Goal: Check status: Check status

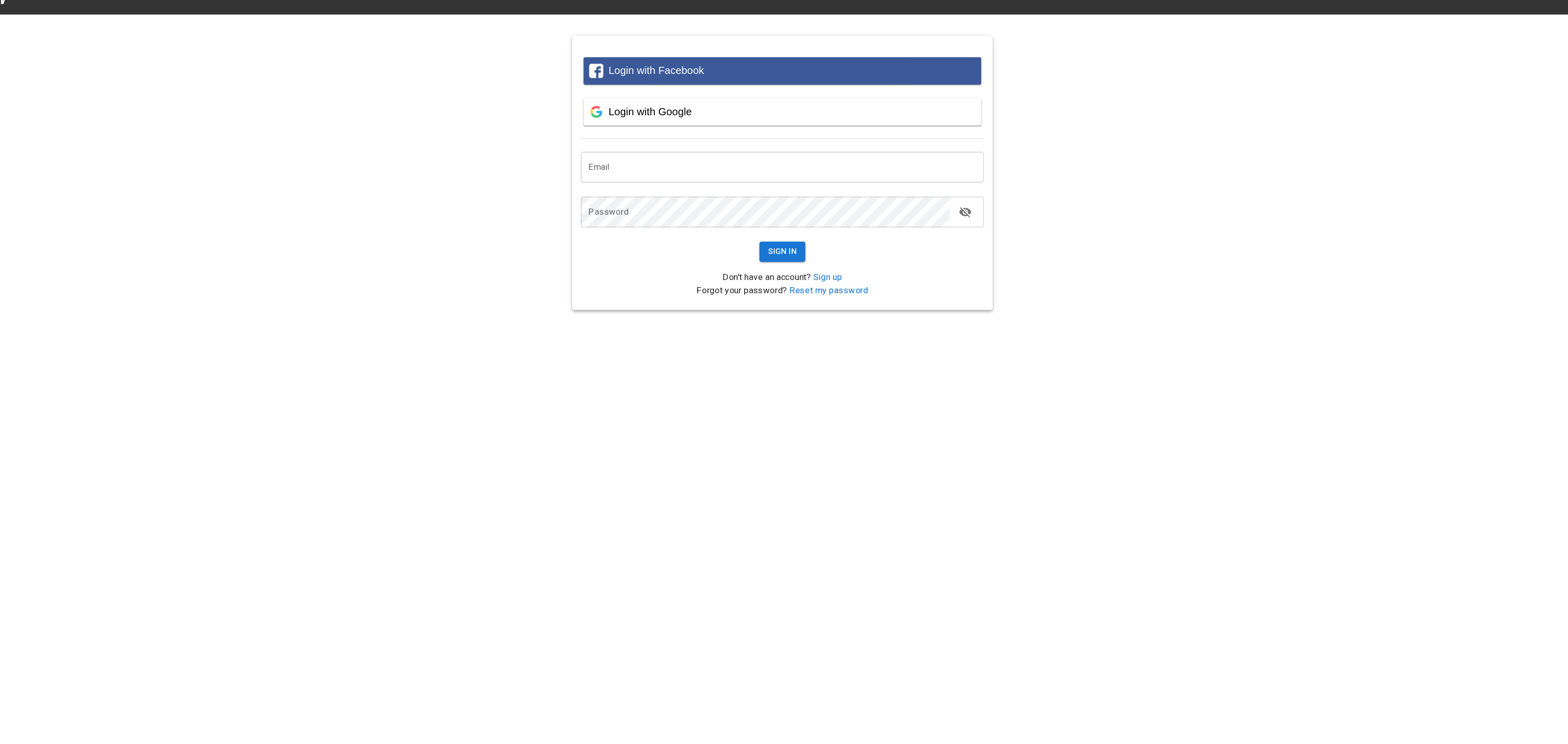
type input "**********"
click at [730, 131] on div "Login with Google" at bounding box center [784, 120] width 360 height 26
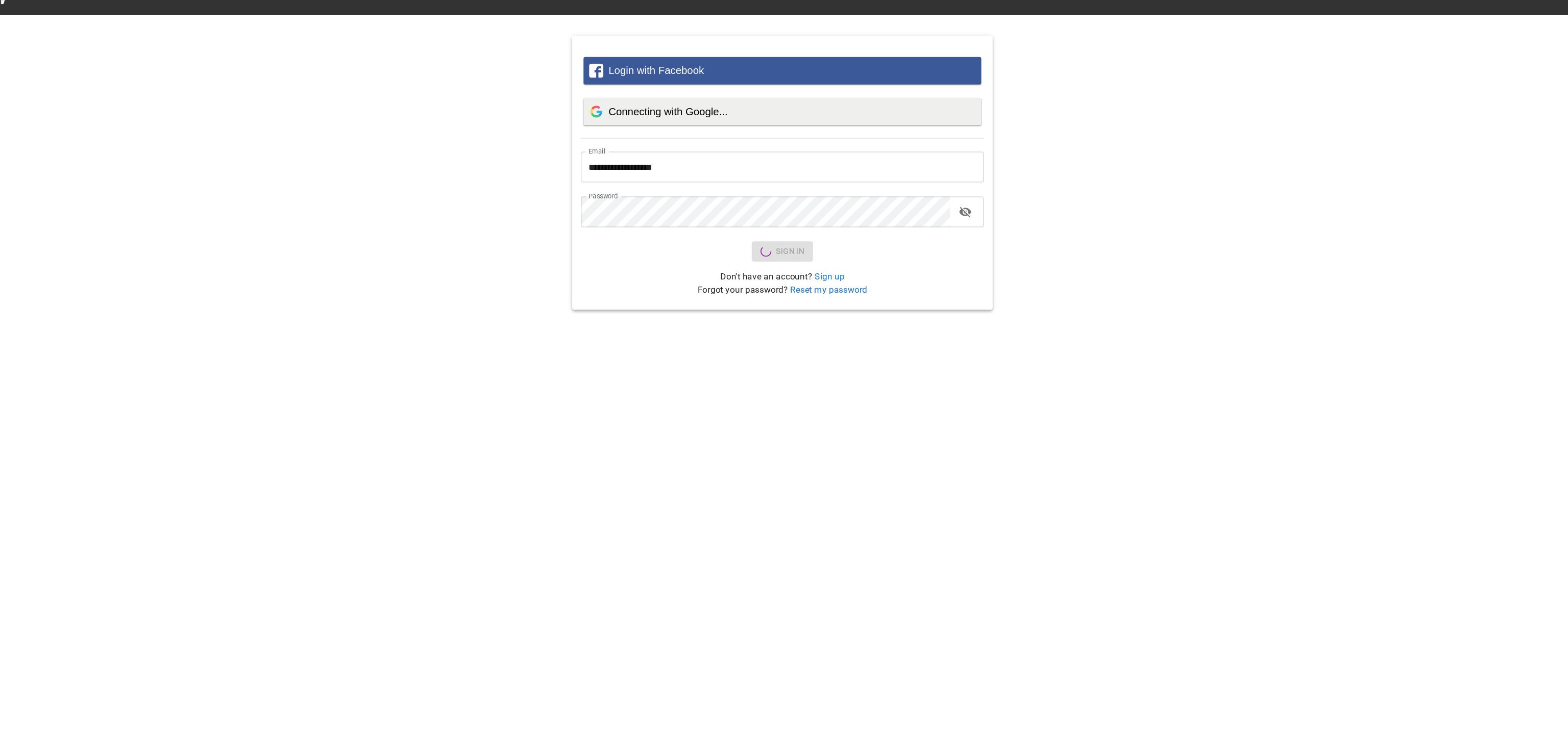
click at [599, 107] on button "Connecting with Google..." at bounding box center [784, 120] width 371 height 26
click at [1209, 164] on div "**********" at bounding box center [784, 169] width 1568 height 272
click at [767, 254] on button "Sign In" at bounding box center [784, 250] width 43 height 19
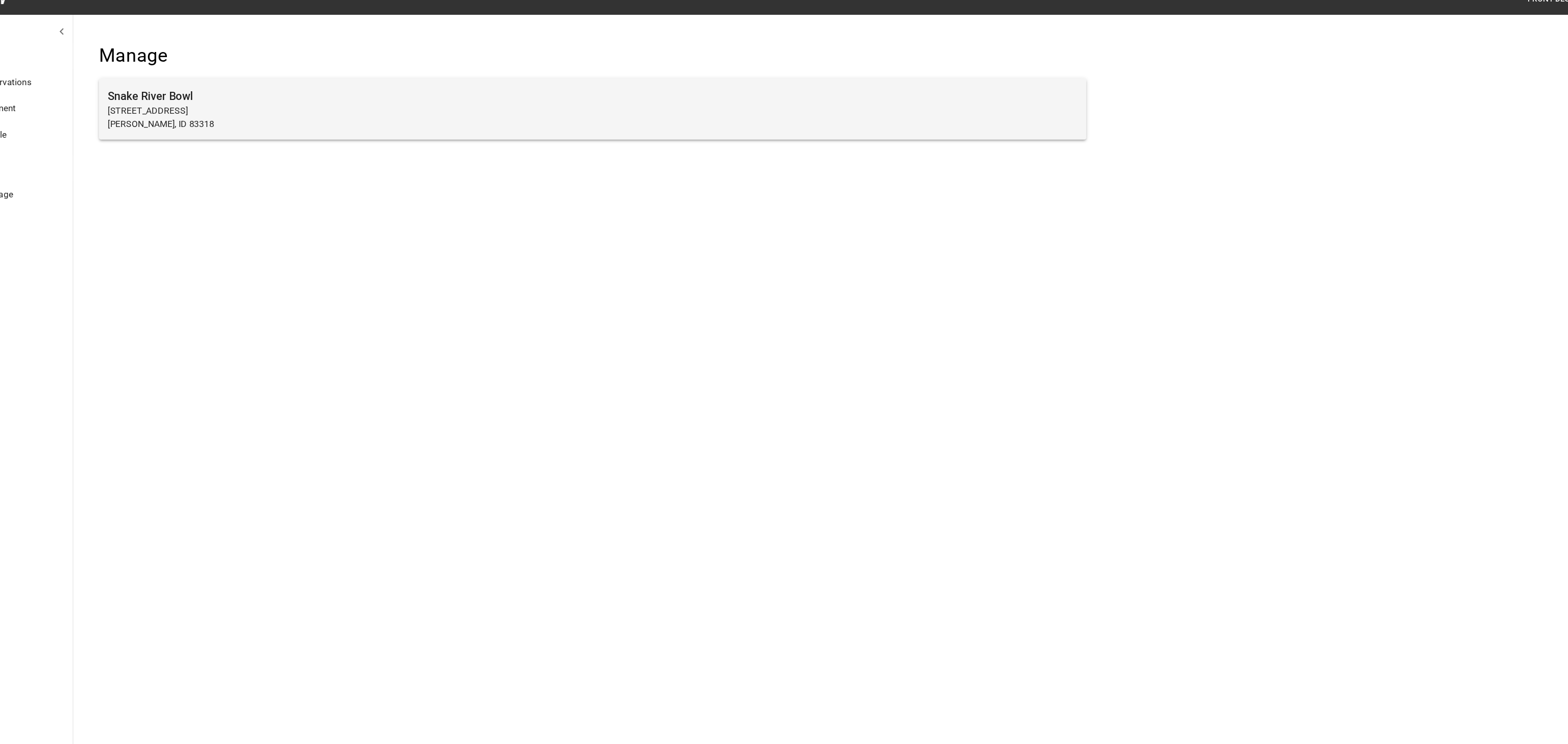
click at [397, 137] on p "[PERSON_NAME], ID 83318" at bounding box center [607, 131] width 904 height 12
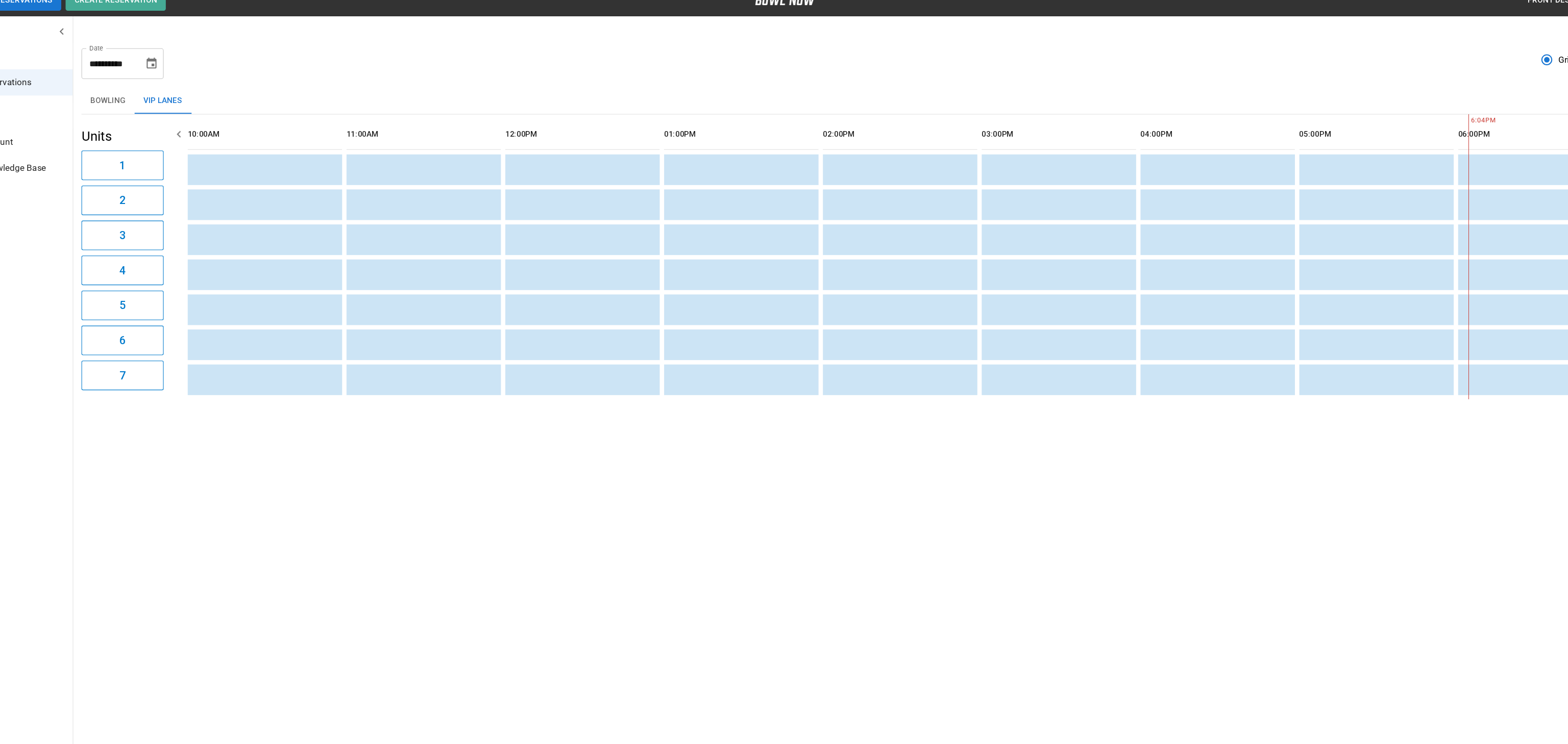
click at [215, 117] on button "VIP Lanes" at bounding box center [206, 110] width 53 height 24
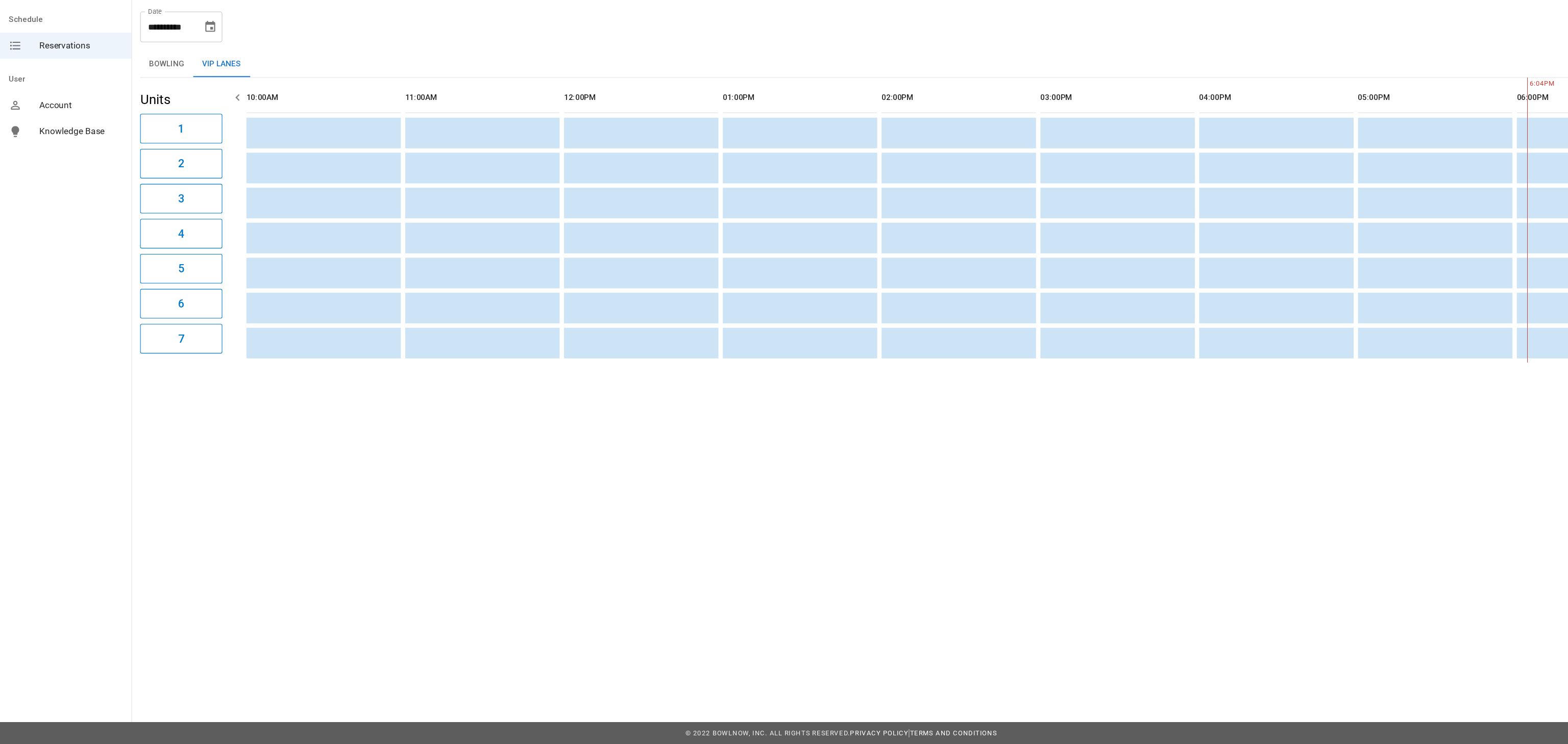
scroll to position [0, 771]
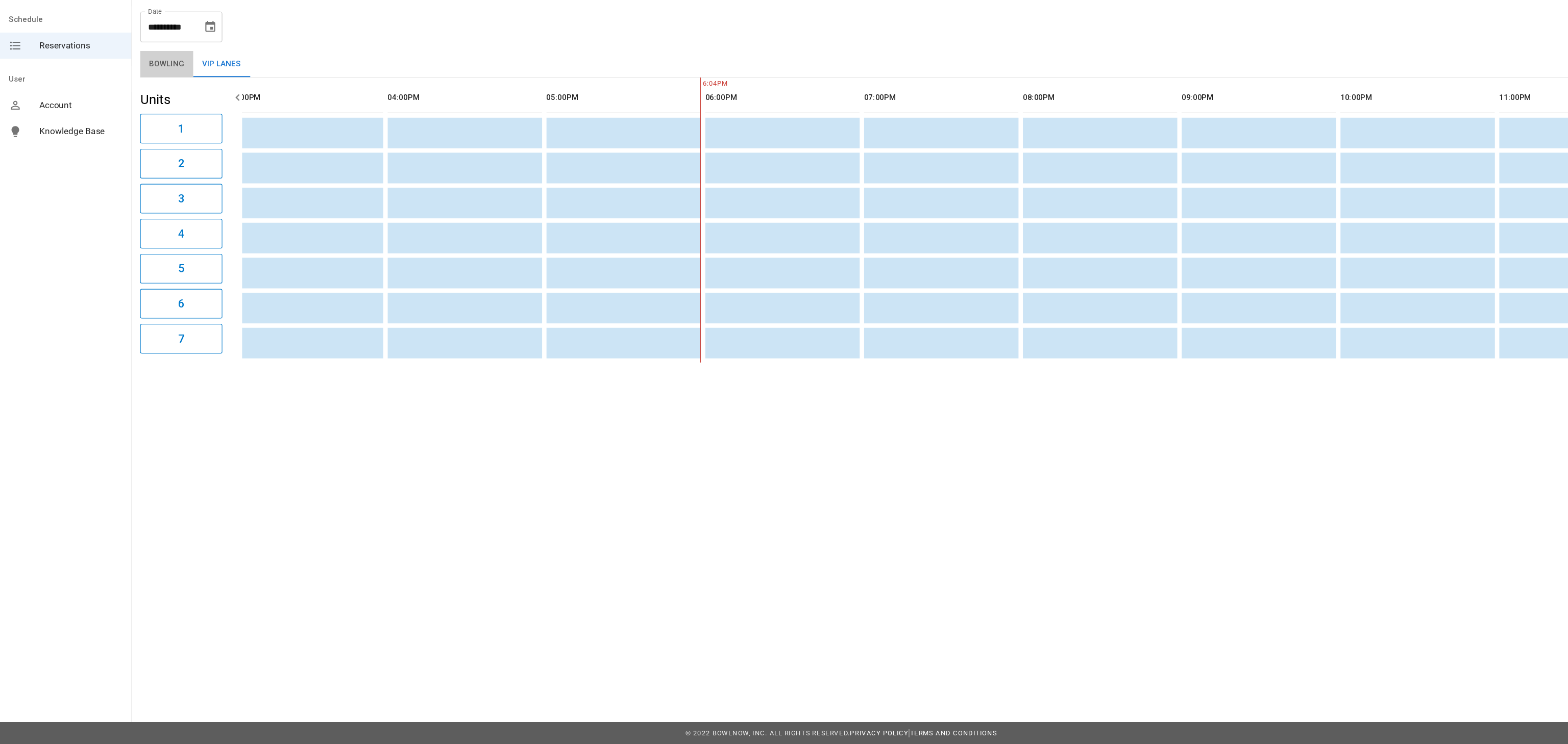
click at [158, 119] on button "Bowling" at bounding box center [155, 110] width 49 height 24
click at [156, 123] on div "Units 1 2 3 4 5 6 7" at bounding box center [169, 255] width 77 height 266
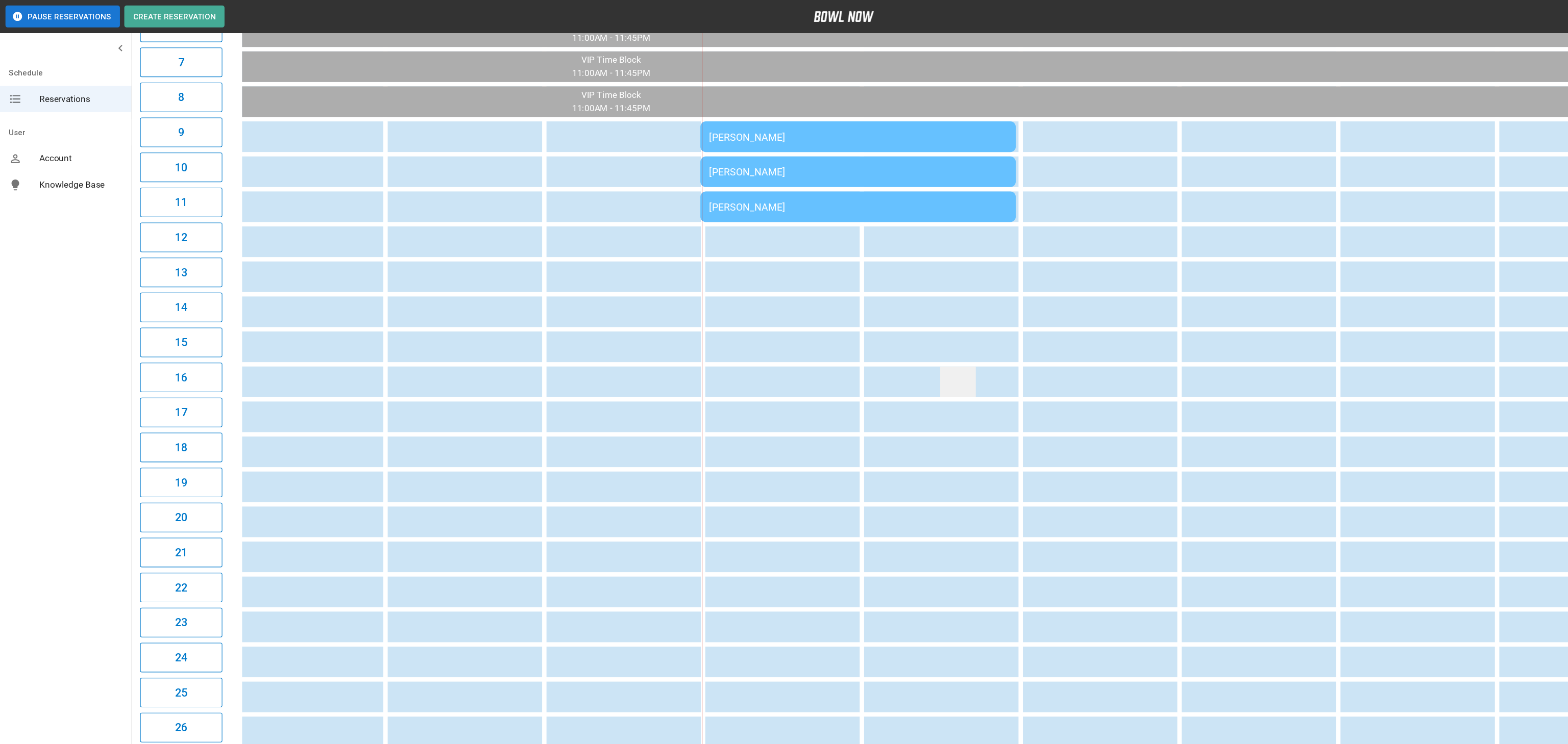
scroll to position [302, 0]
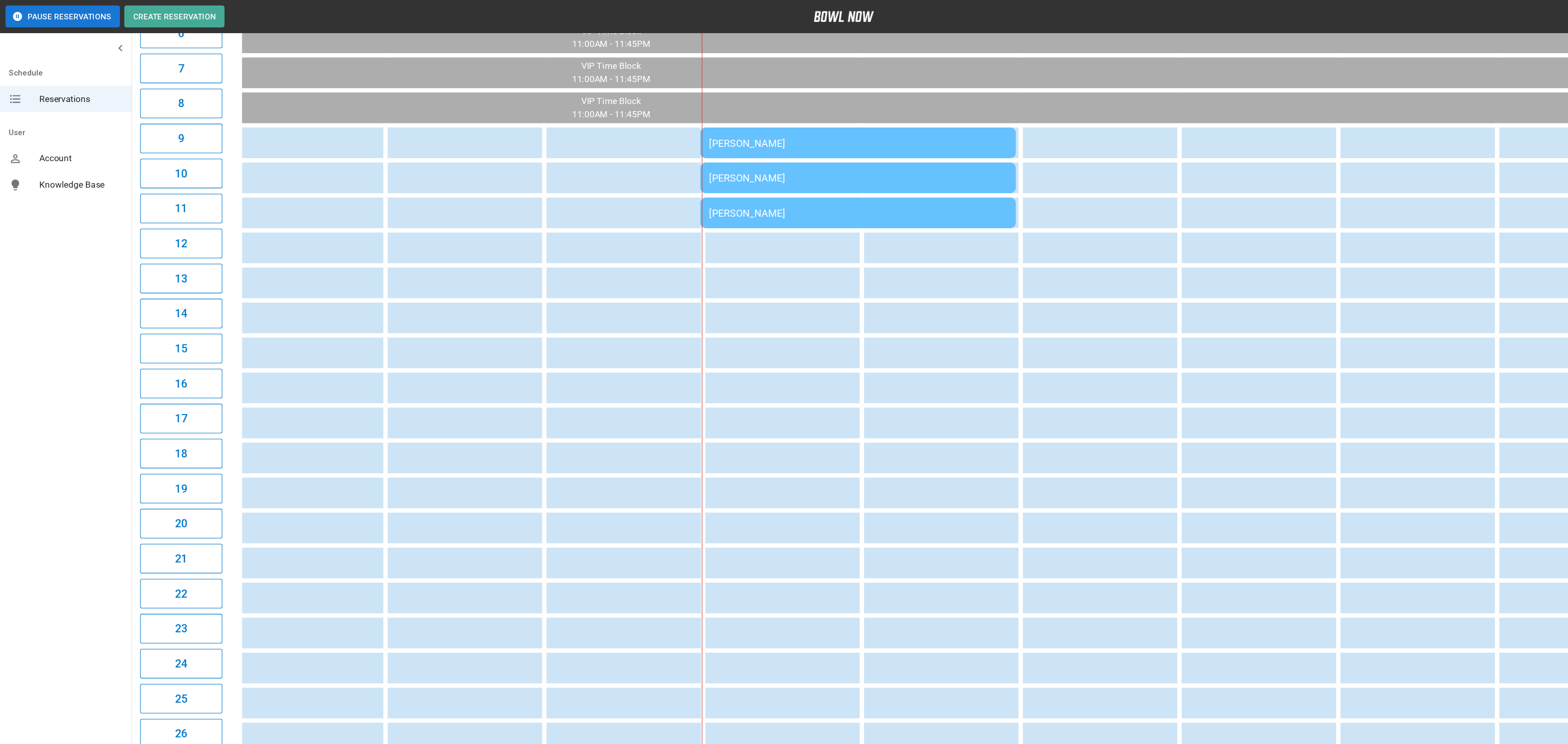
click at [758, 127] on td "[PERSON_NAME]" at bounding box center [799, 133] width 294 height 29
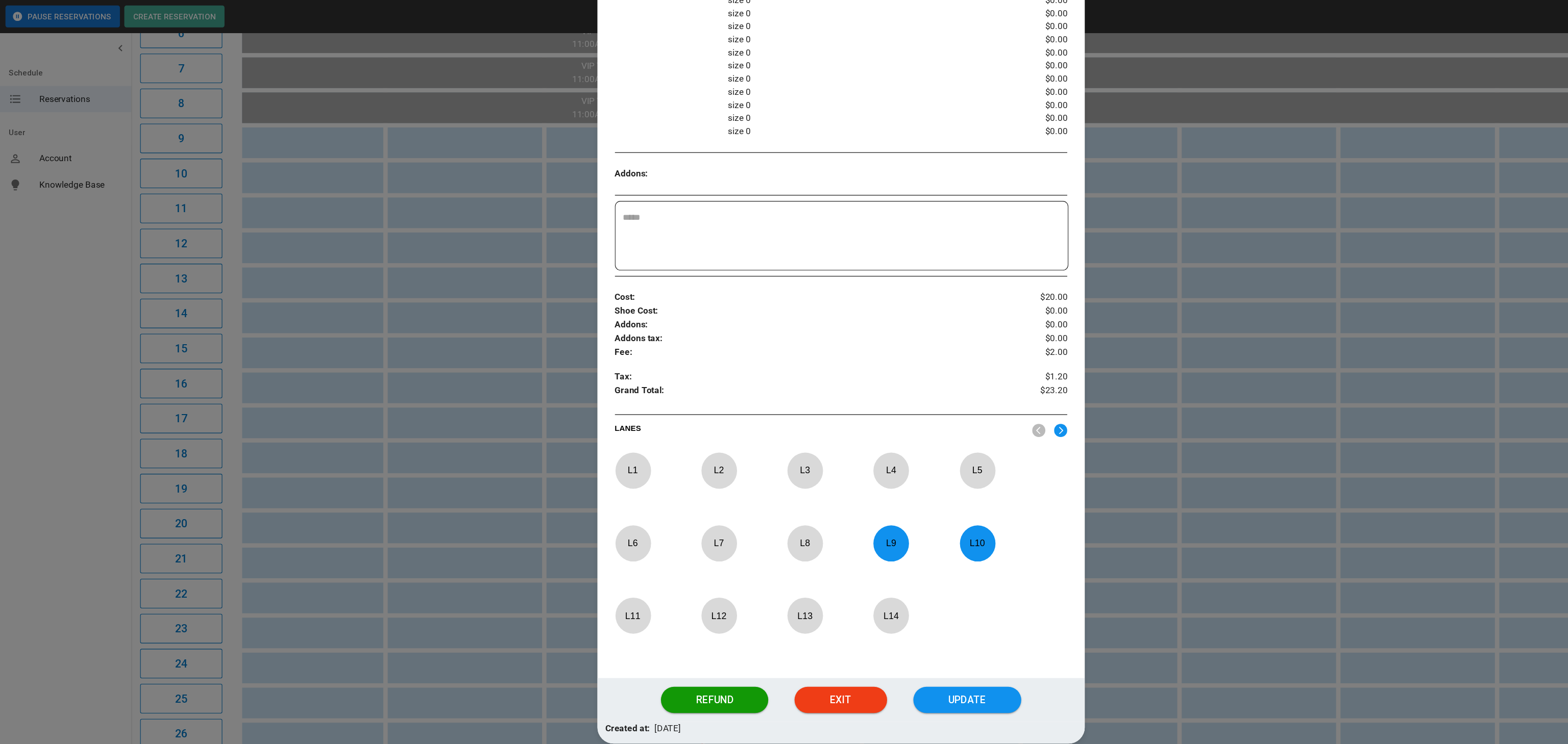
scroll to position [0, 0]
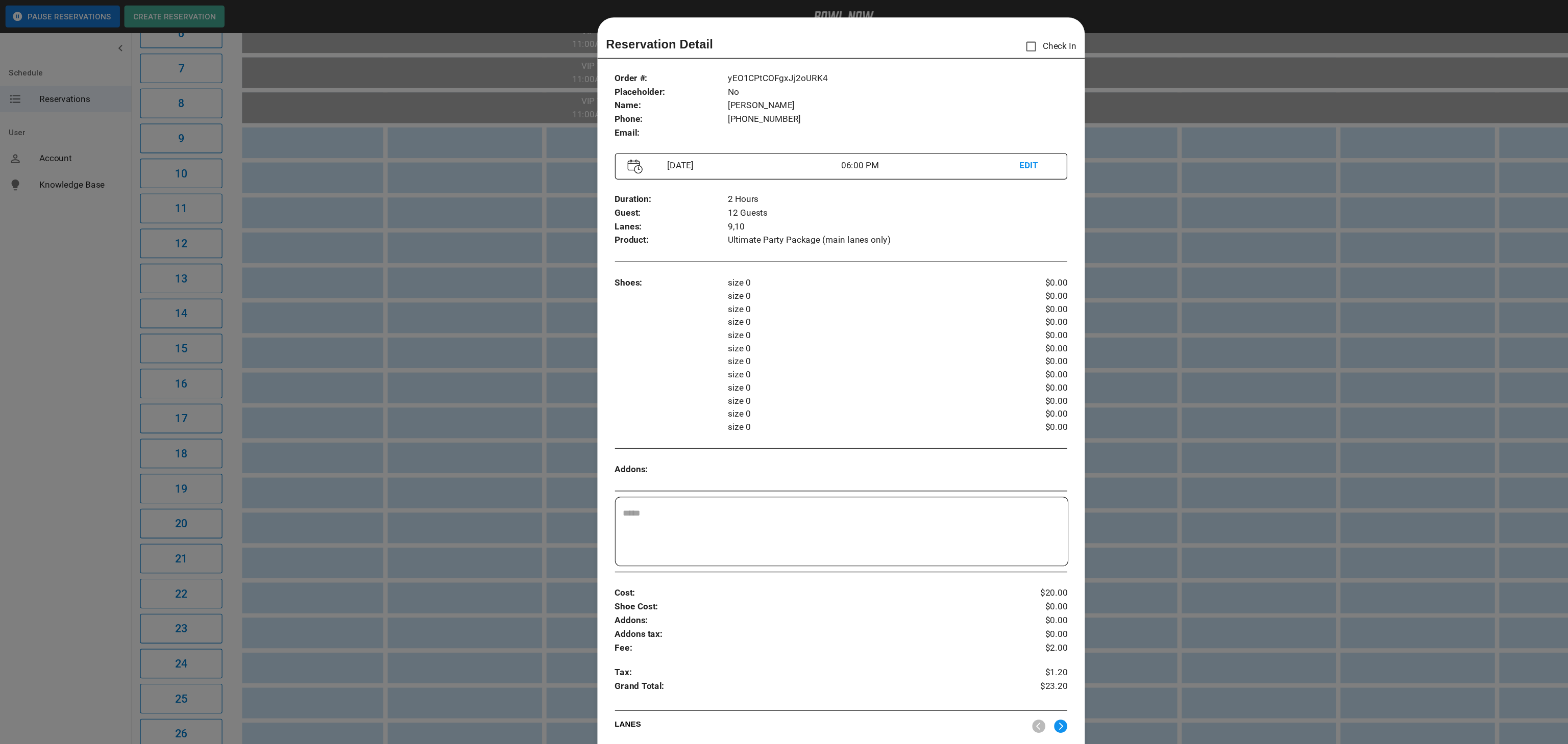
click at [1115, 357] on div at bounding box center [784, 372] width 1568 height 744
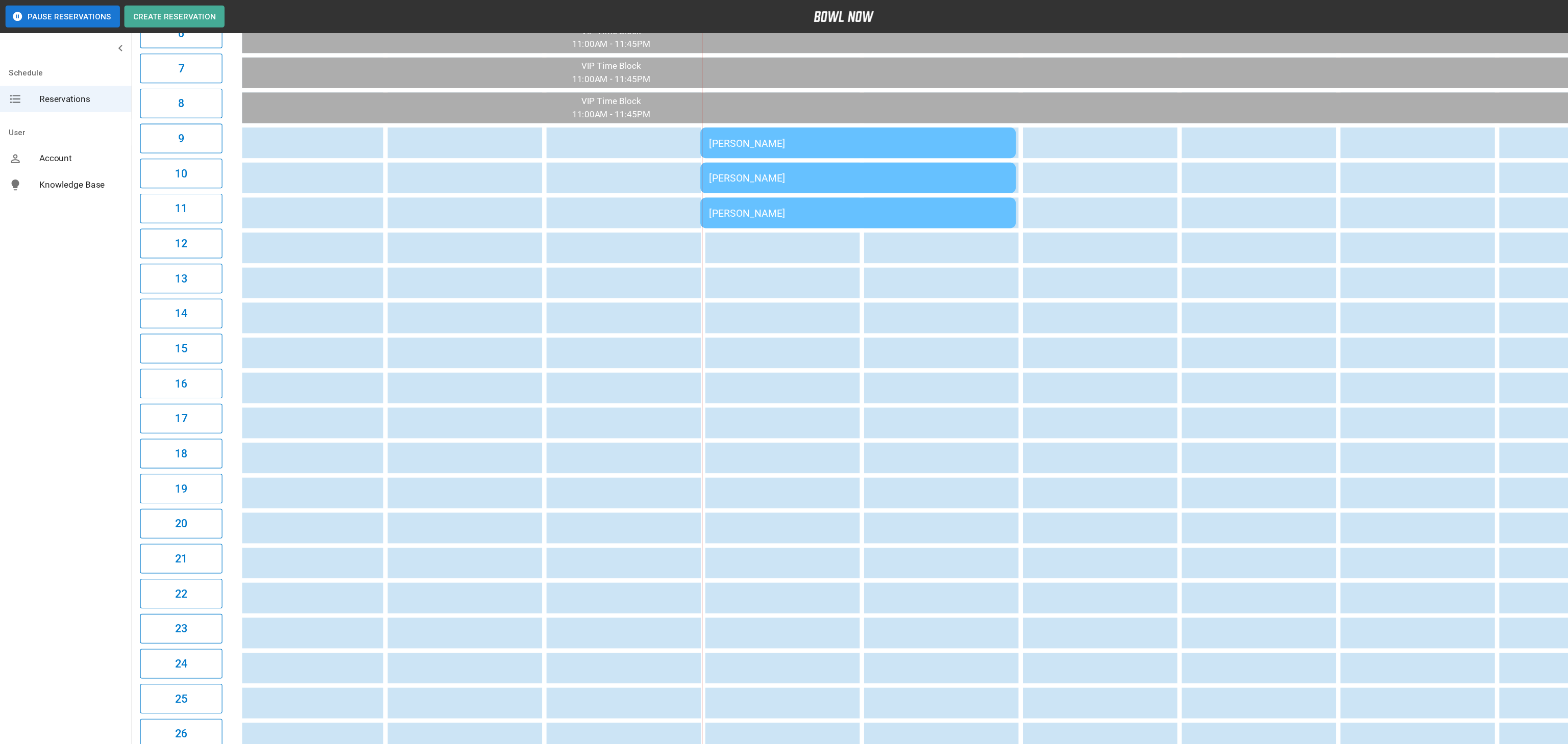
click at [705, 156] on td "[PERSON_NAME]" at bounding box center [799, 165] width 294 height 29
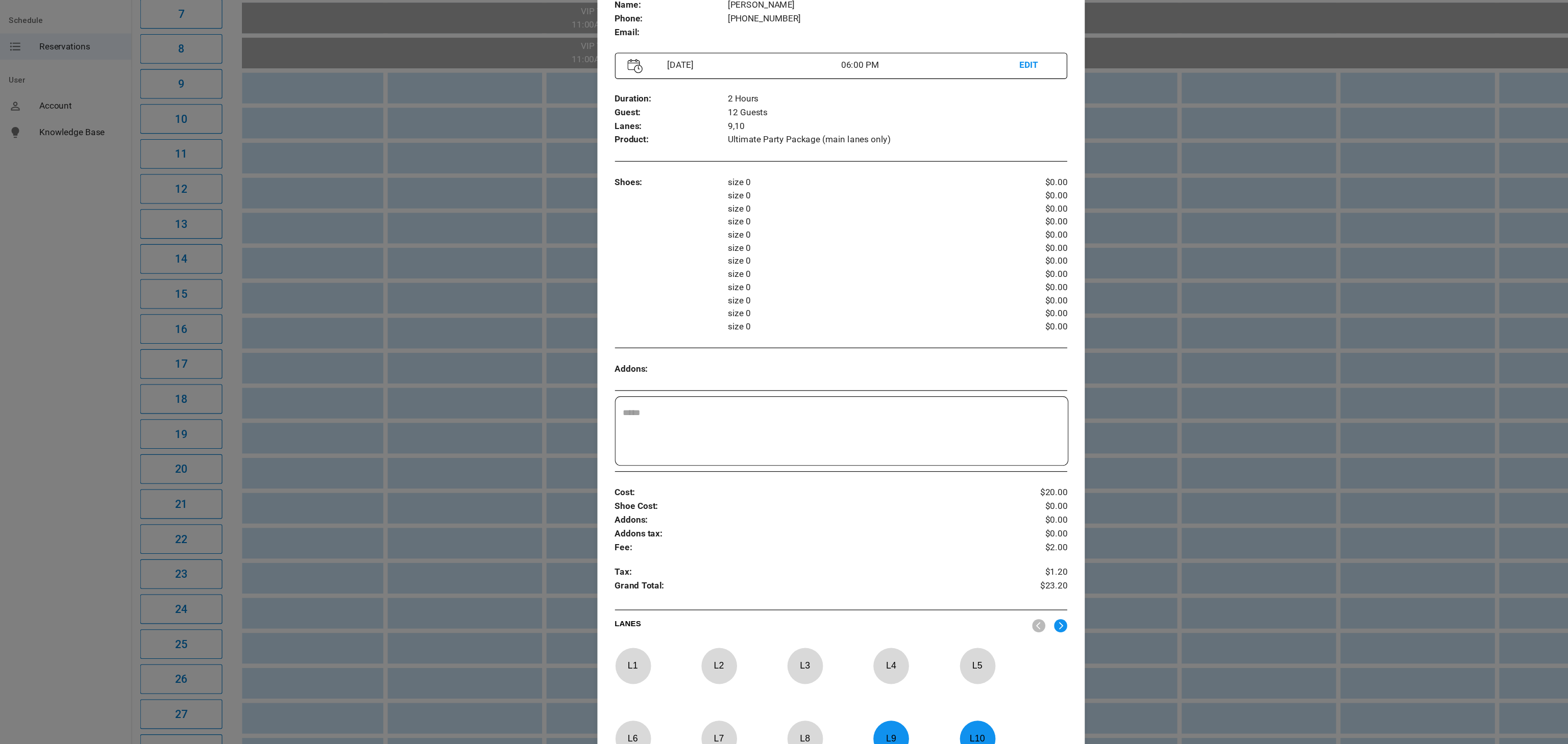
scroll to position [279, 0]
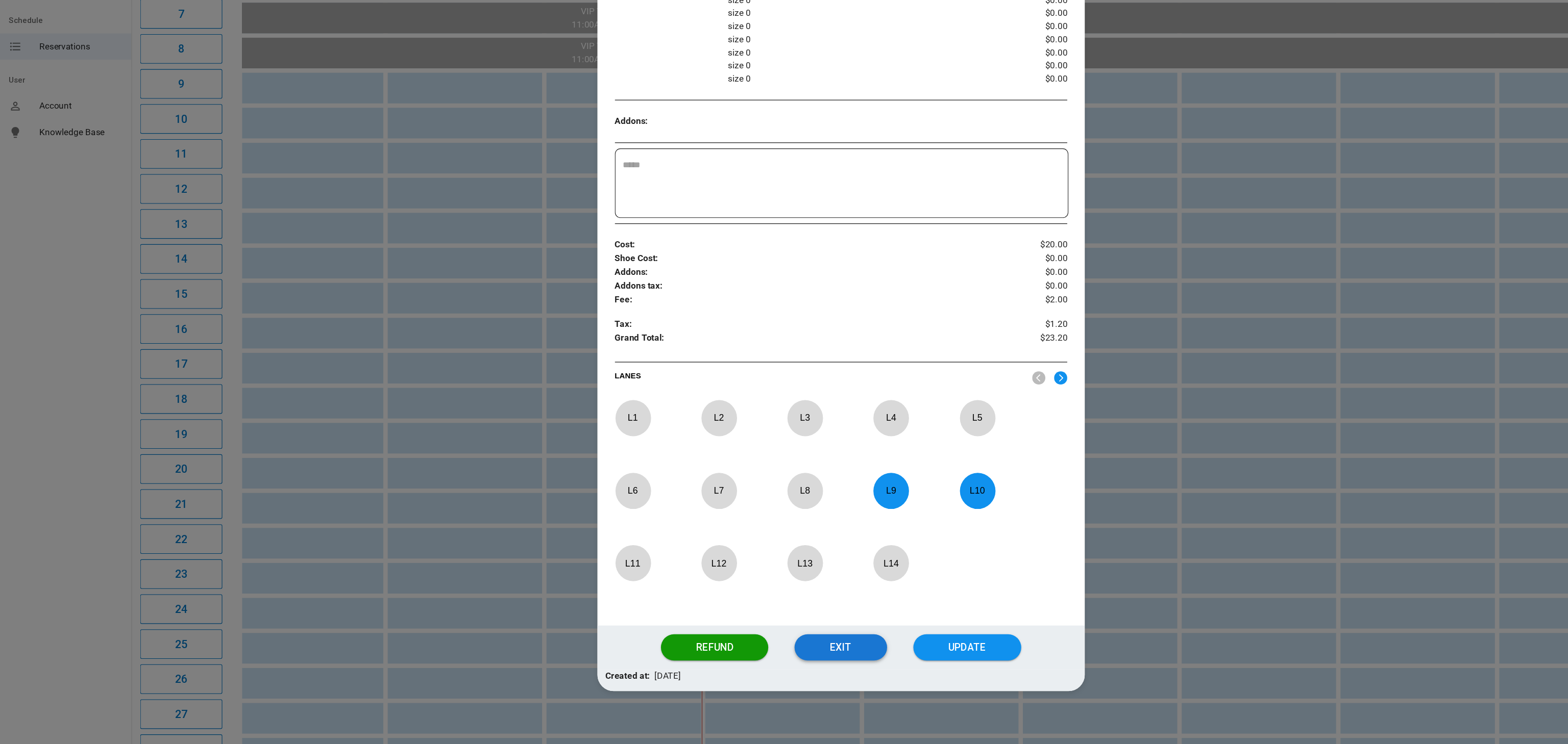
click at [792, 661] on button "Exit" at bounding box center [783, 652] width 86 height 24
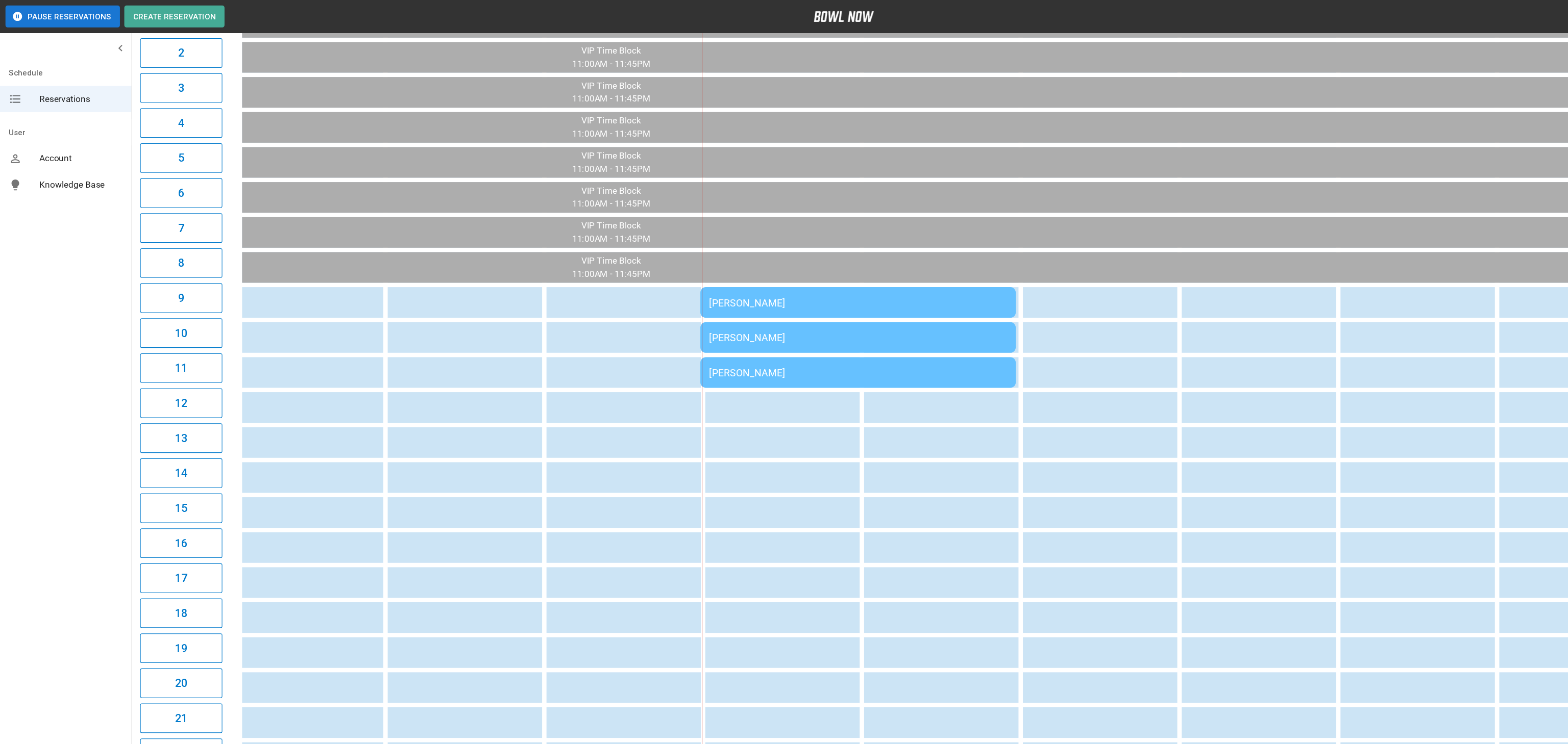
scroll to position [151, 0]
